Goal: Information Seeking & Learning: Learn about a topic

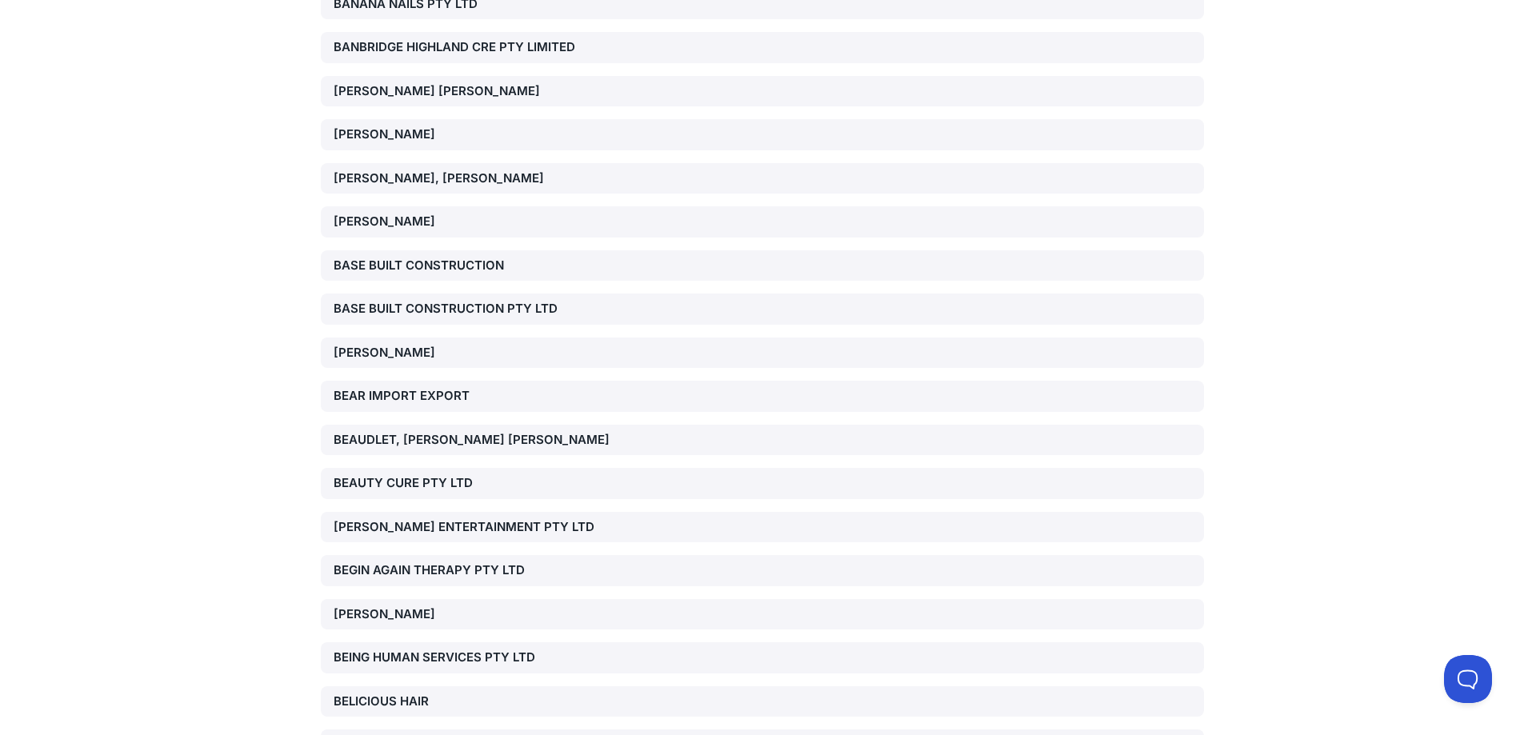
scroll to position [32121, 0]
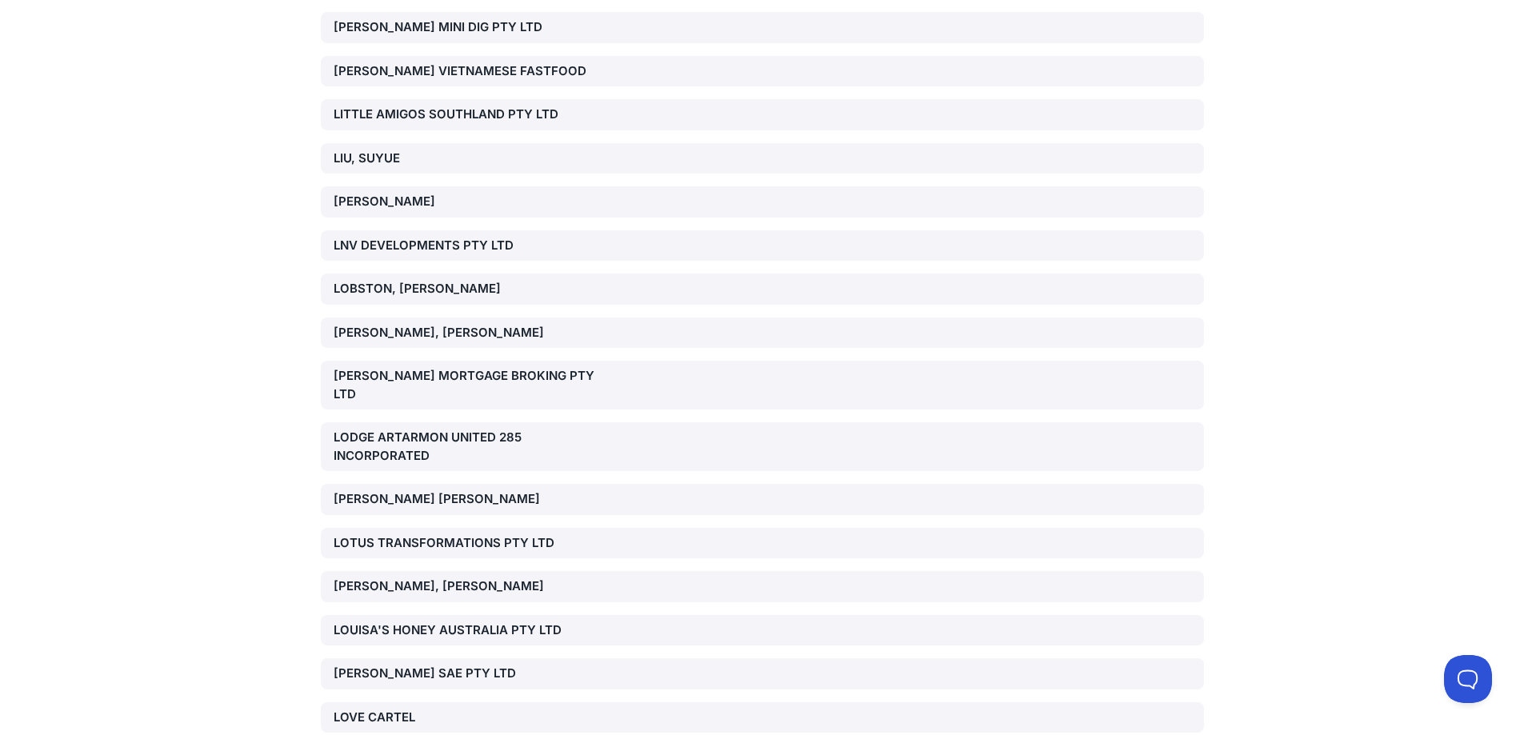
click at [378, 665] on div "[PERSON_NAME] SAE PTY LTD" at bounding box center [475, 674] width 282 height 18
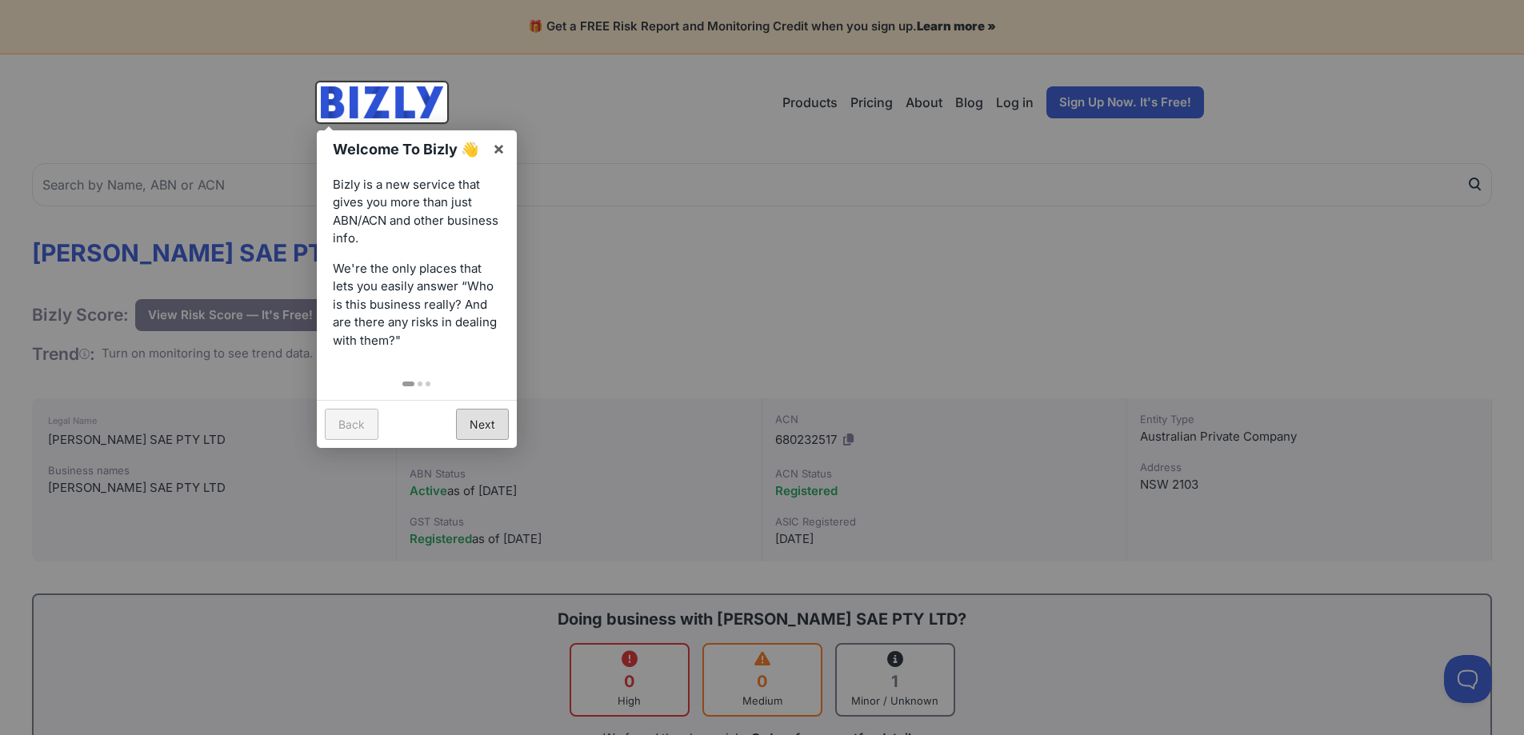
click at [497, 411] on link "Next" at bounding box center [482, 424] width 53 height 31
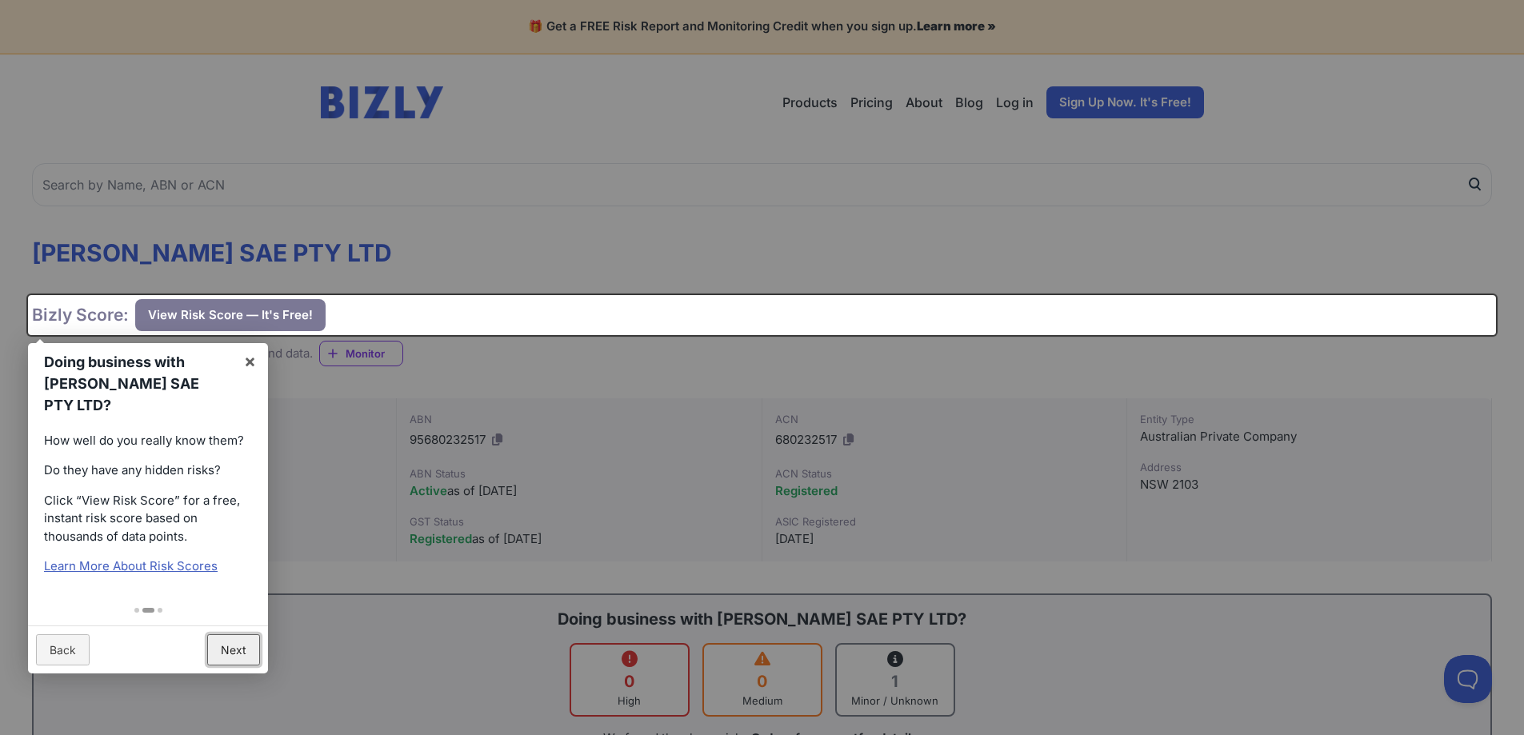
click at [225, 634] on link "Next" at bounding box center [233, 649] width 53 height 31
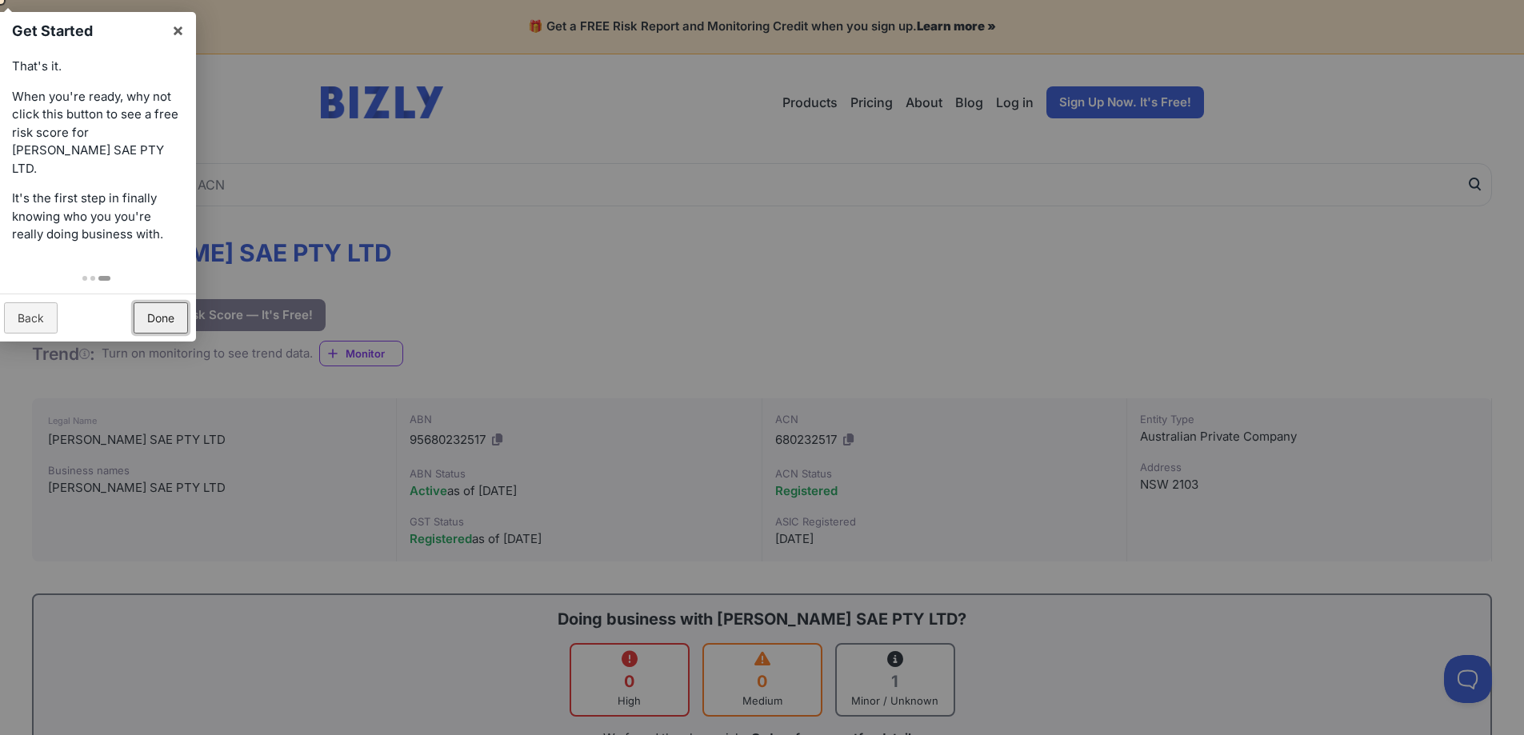
click at [156, 302] on link "Done" at bounding box center [161, 317] width 54 height 31
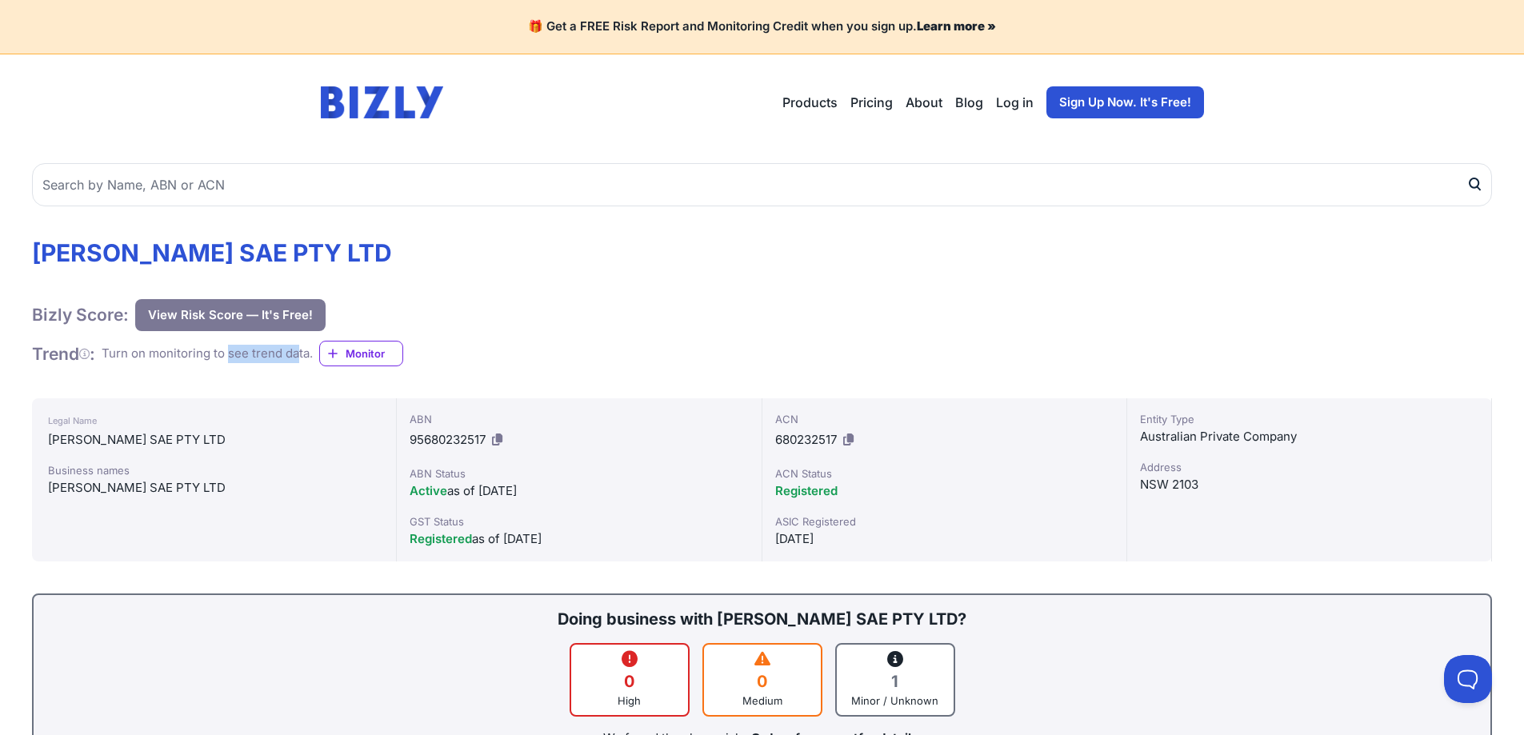
drag, startPoint x: 235, startPoint y: 354, endPoint x: 304, endPoint y: 351, distance: 68.9
click at [304, 351] on div "Turn on monitoring to see trend data." at bounding box center [207, 354] width 211 height 18
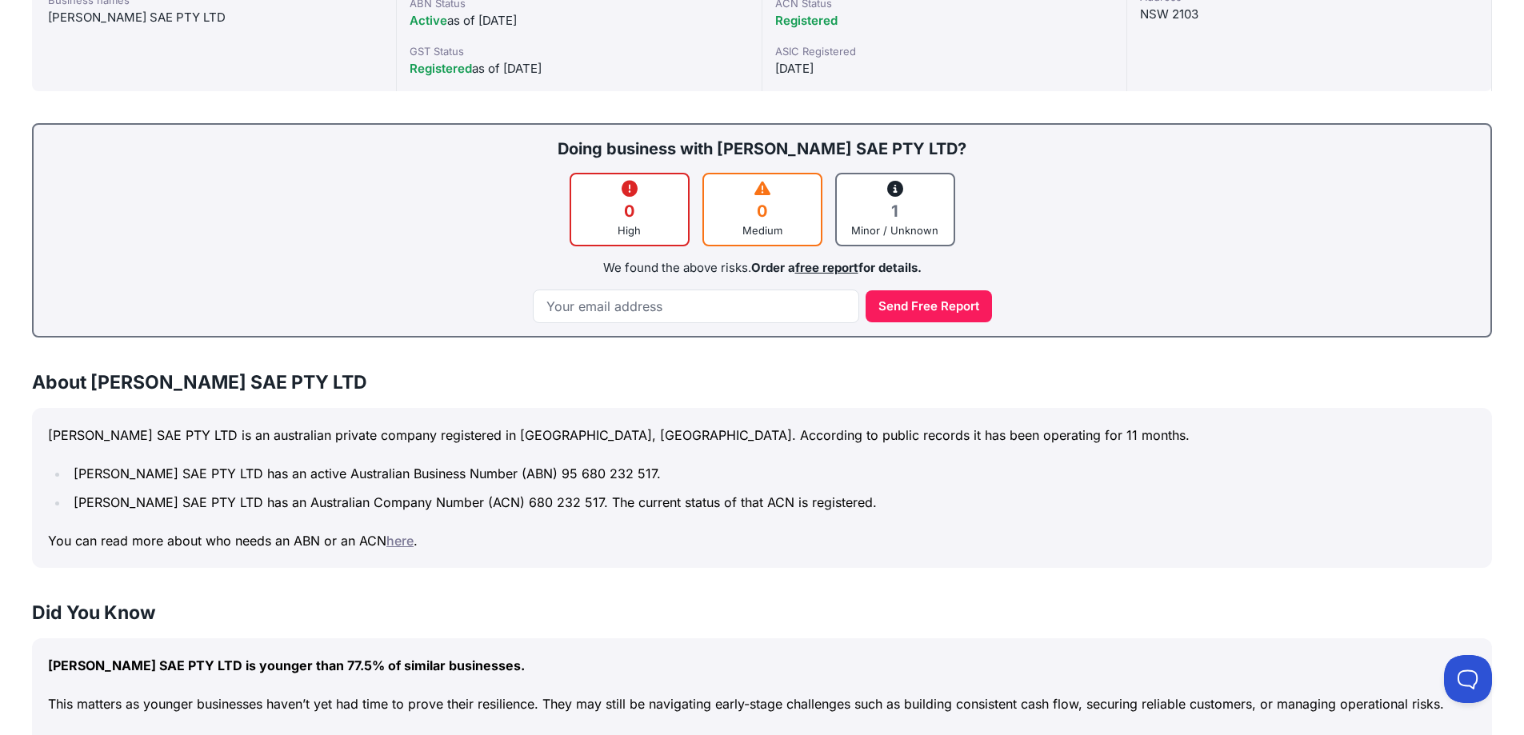
scroll to position [480, 0]
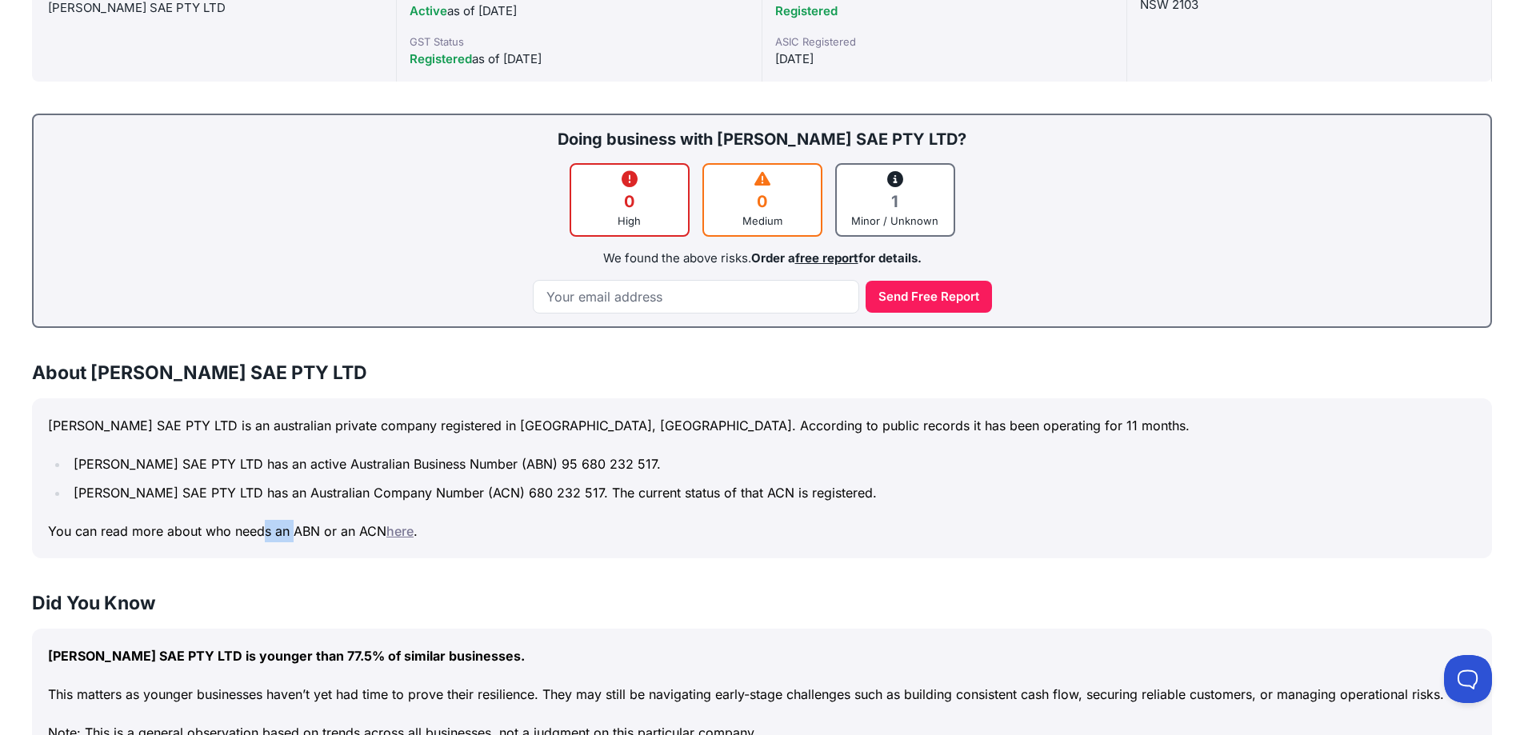
drag, startPoint x: 264, startPoint y: 526, endPoint x: 294, endPoint y: 514, distance: 32.7
click at [294, 514] on div "[PERSON_NAME] SAE PTY LTD is an australian private company registered in [GEOGR…" at bounding box center [762, 478] width 1460 height 160
drag, startPoint x: 279, startPoint y: 521, endPoint x: 306, endPoint y: 529, distance: 27.6
click at [306, 529] on p "You can read more about who needs an ABN or an ACN here ." at bounding box center [762, 531] width 1428 height 22
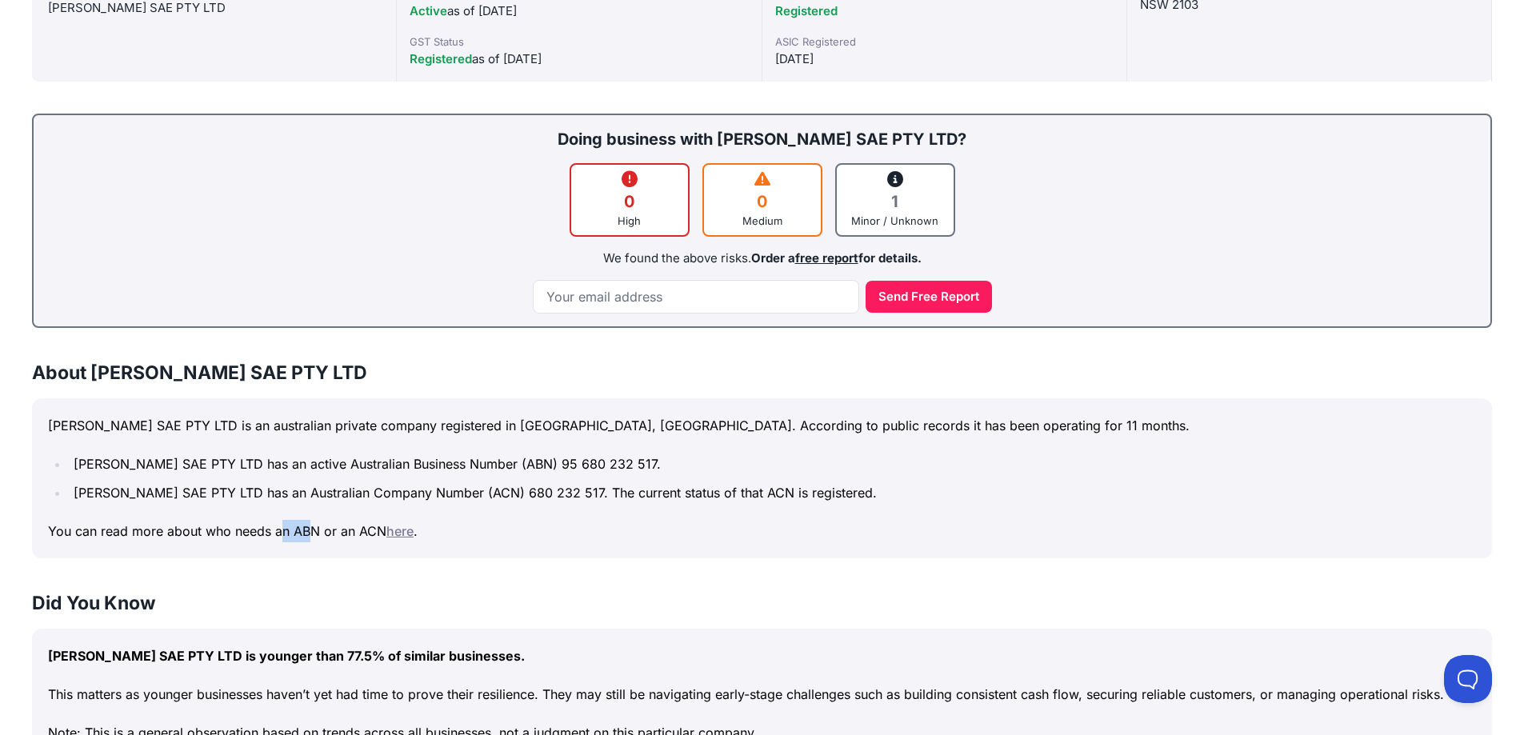
click at [306, 529] on p "You can read more about who needs an ABN or an ACN here ." at bounding box center [762, 531] width 1428 height 22
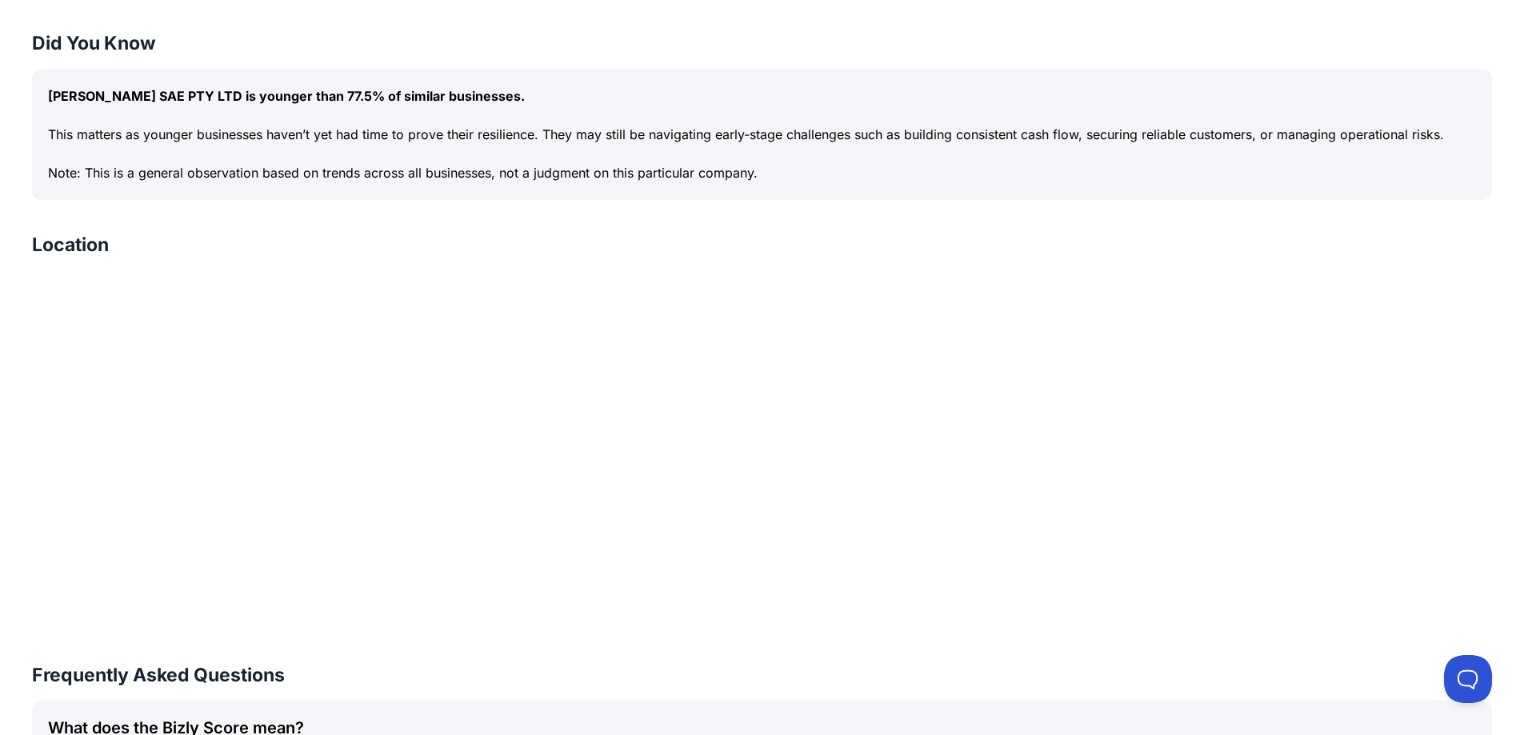
scroll to position [1440, 0]
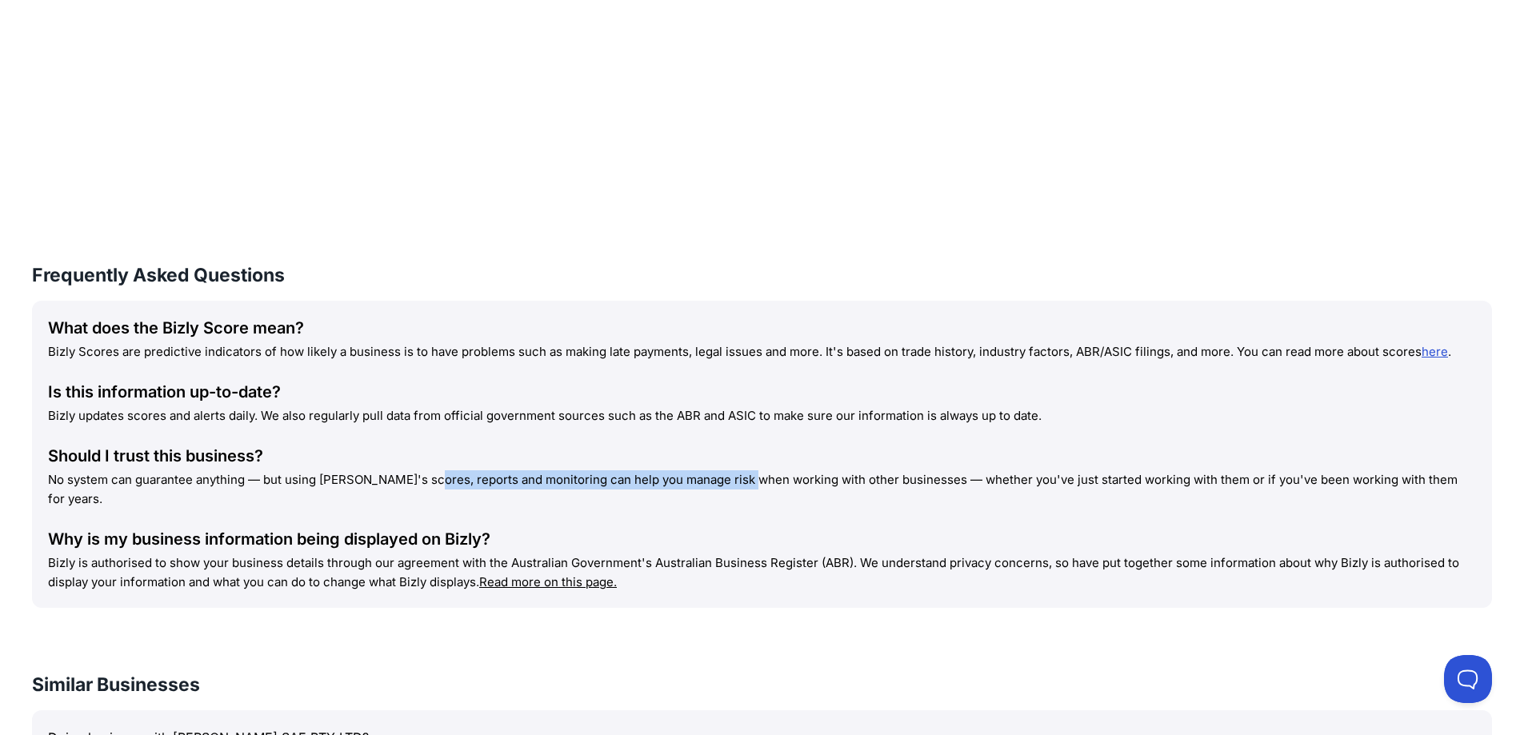
drag, startPoint x: 333, startPoint y: 481, endPoint x: 638, endPoint y: 469, distance: 305.8
click at [638, 469] on div "Should I trust this business? No system can guarantee anything — but using [PER…" at bounding box center [762, 477] width 1428 height 64
click at [642, 469] on div "Should I trust this business? No system can guarantee anything — but using [PER…" at bounding box center [762, 477] width 1428 height 64
click at [616, 474] on p "No system can guarantee anything — but using [PERSON_NAME]'s scores, reports an…" at bounding box center [762, 489] width 1428 height 38
click at [503, 420] on p "Bizly updates scores and alerts daily. We also regularly pull data from officia…" at bounding box center [762, 415] width 1428 height 19
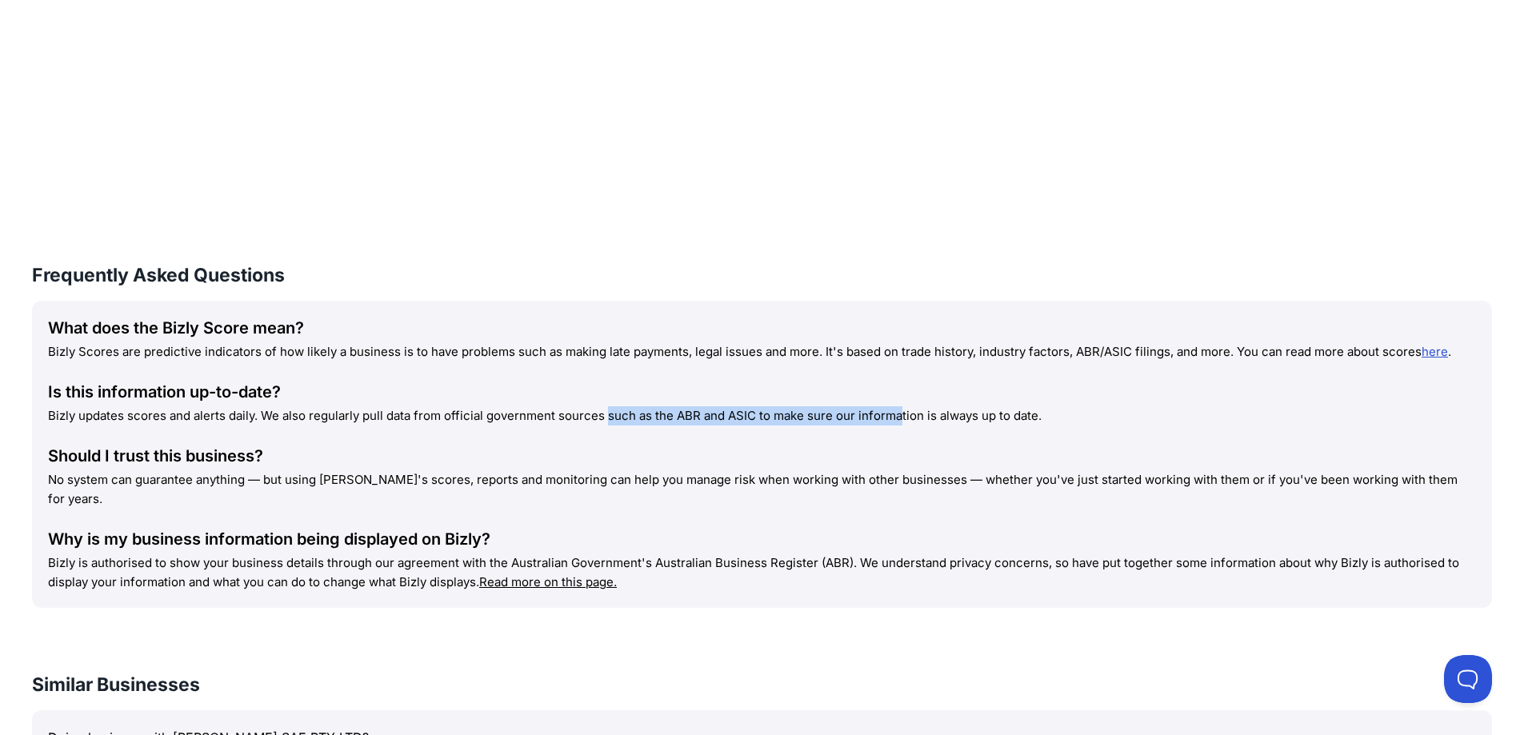
drag, startPoint x: 502, startPoint y: 418, endPoint x: 802, endPoint y: 415, distance: 300.0
click at [802, 415] on p "Bizly updates scores and alerts daily. We also regularly pull data from officia…" at bounding box center [762, 415] width 1428 height 19
drag, startPoint x: 256, startPoint y: 553, endPoint x: 990, endPoint y: 519, distance: 735.1
click at [990, 528] on div "Why is my business information being displayed on Bizly? Bizly is authorised to…" at bounding box center [762, 560] width 1428 height 64
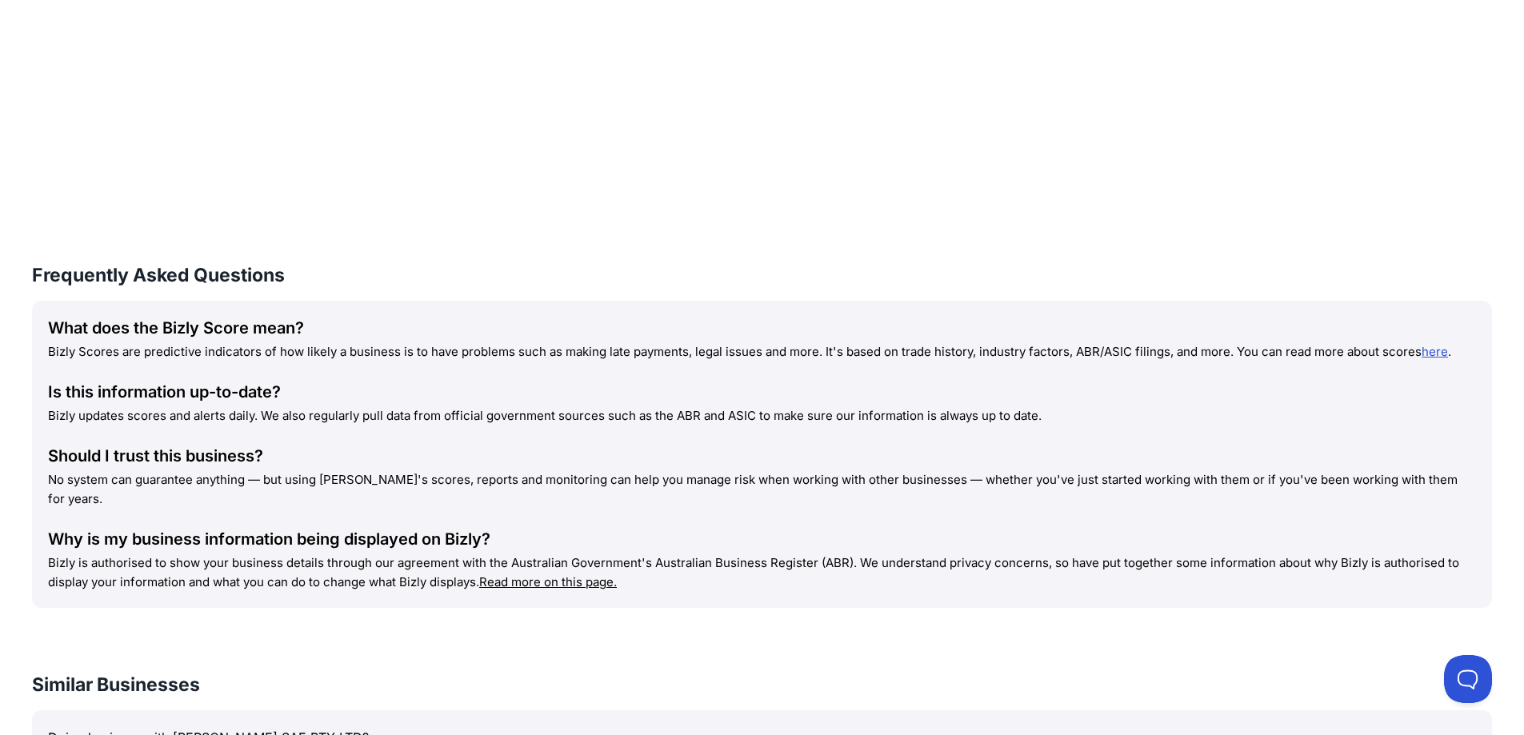
click at [956, 528] on div "Why is my business information being displayed on Bizly?" at bounding box center [762, 539] width 1428 height 22
drag, startPoint x: 907, startPoint y: 541, endPoint x: 687, endPoint y: 547, distance: 220.1
click at [687, 554] on p "Bizly is authorised to show your business details through our agreement with th…" at bounding box center [762, 573] width 1428 height 38
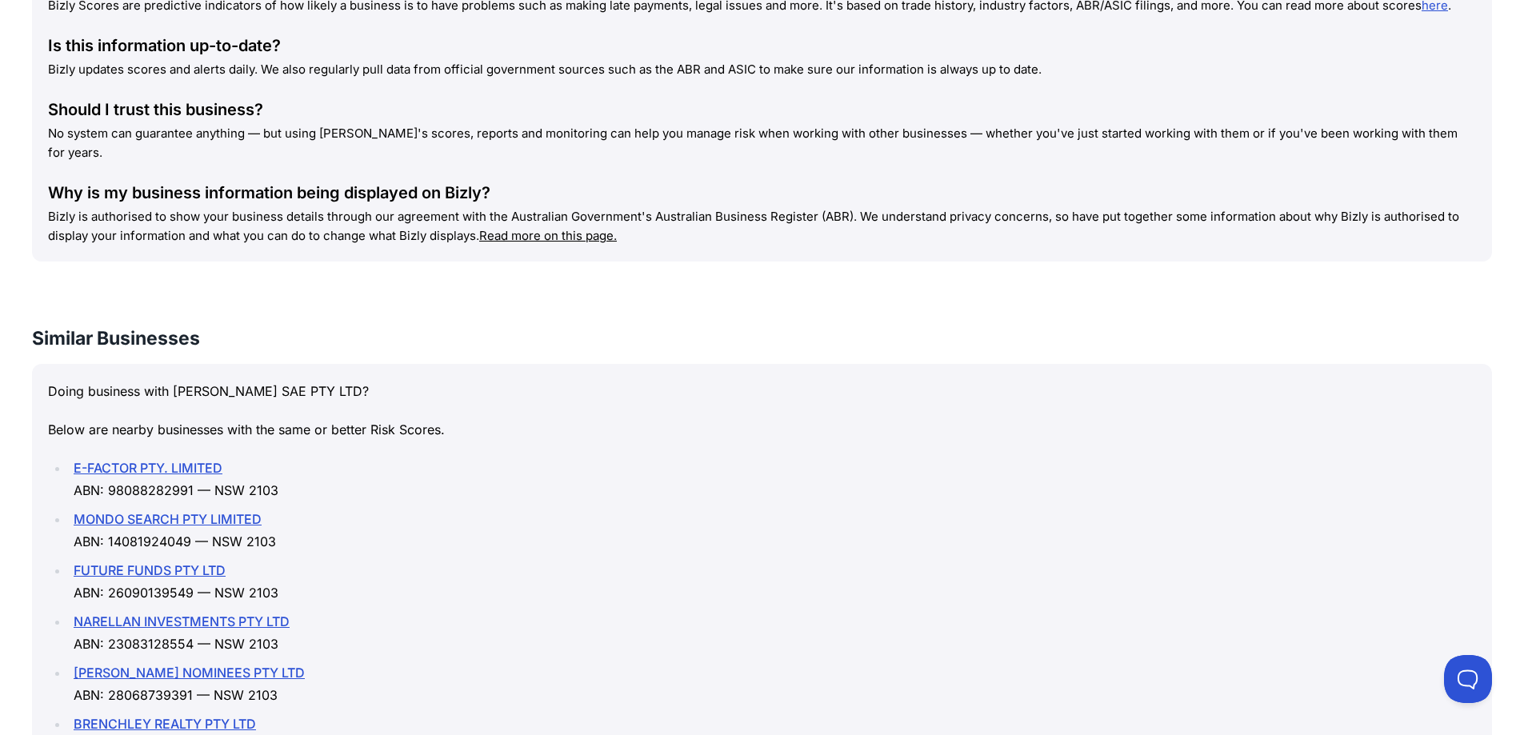
scroll to position [1991, 0]
